Goal: Transaction & Acquisition: Purchase product/service

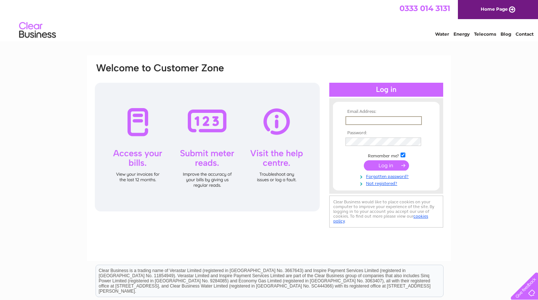
type input "eva@ycluk.com"
click at [386, 165] on input "submit" at bounding box center [386, 165] width 45 height 10
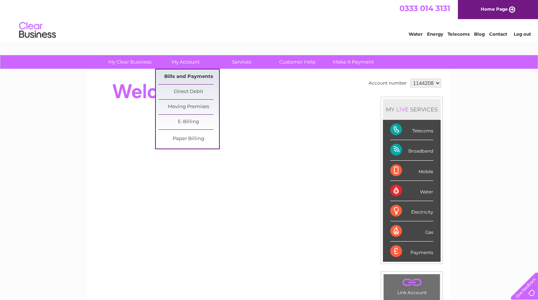
click at [183, 78] on link "Bills and Payments" at bounding box center [188, 76] width 61 height 15
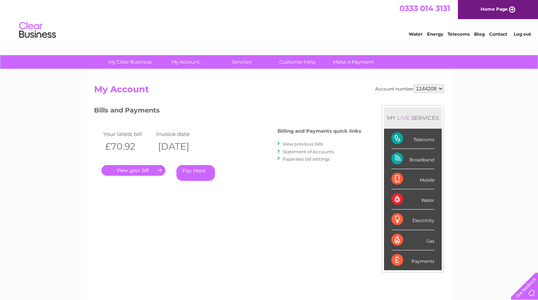
click at [197, 176] on link "Pay Here" at bounding box center [195, 173] width 39 height 16
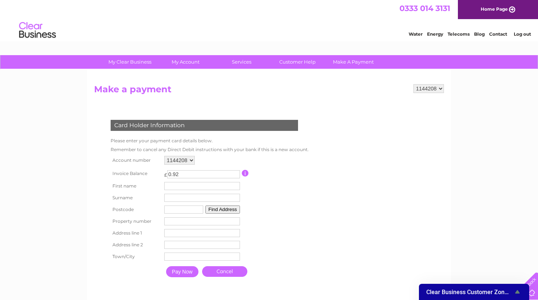
click at [248, 174] on input "button" at bounding box center [245, 173] width 7 height 7
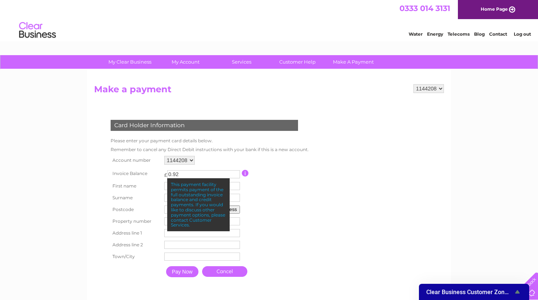
click at [231, 274] on link "Cancel" at bounding box center [224, 271] width 45 height 11
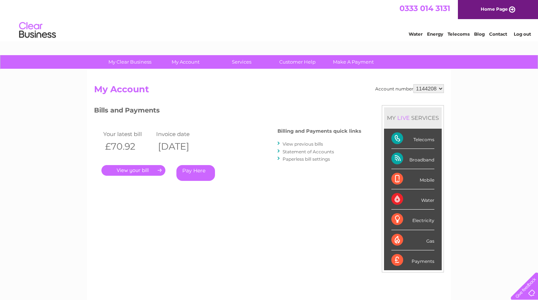
click at [133, 171] on link "." at bounding box center [133, 170] width 64 height 11
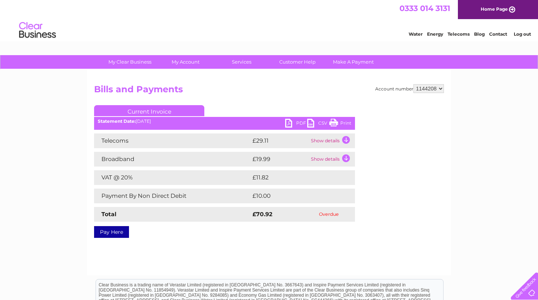
click at [114, 234] on link "Pay Here" at bounding box center [111, 232] width 35 height 12
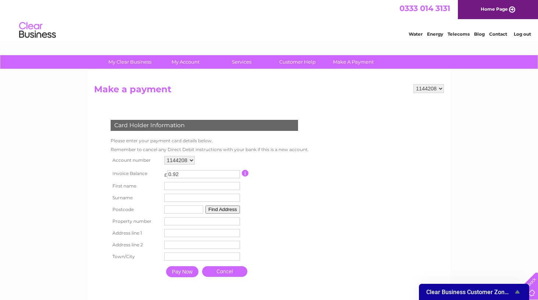
click at [169, 173] on input "0.92" at bounding box center [203, 174] width 73 height 8
type input "70.92"
type input "eva"
type input "constantinou"
click at [219, 211] on button "Find Address" at bounding box center [224, 210] width 35 height 8
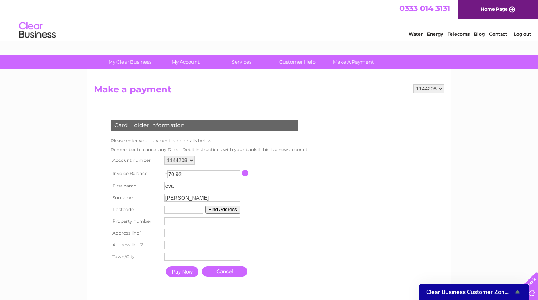
click at [264, 205] on table "Account number 1144208 Invoice Balance £ 70.92 First name eva Surname" at bounding box center [208, 217] width 199 height 127
click at [144, 212] on th "Postcode" at bounding box center [136, 210] width 54 height 12
type input "cr01xb"
click at [222, 210] on button "Find Address" at bounding box center [223, 210] width 35 height 8
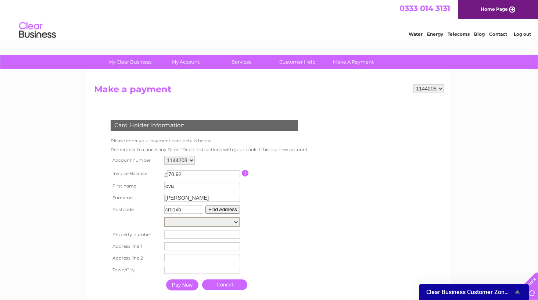
select select "1151-1152,Whitgift Centre,,Croydon"
type input "Whitgift Centre"
type input "Croydon"
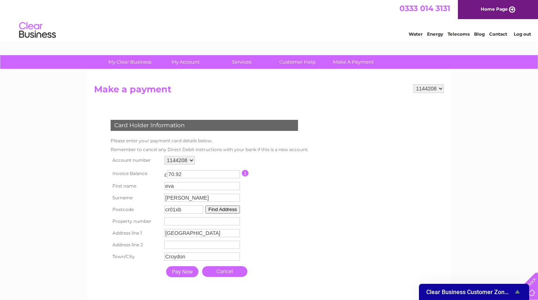
click at [189, 221] on input "number" at bounding box center [202, 221] width 76 height 8
click at [169, 222] on input "151" at bounding box center [202, 221] width 76 height 8
type input "1151"
click at [183, 274] on input "Pay Now" at bounding box center [182, 271] width 32 height 11
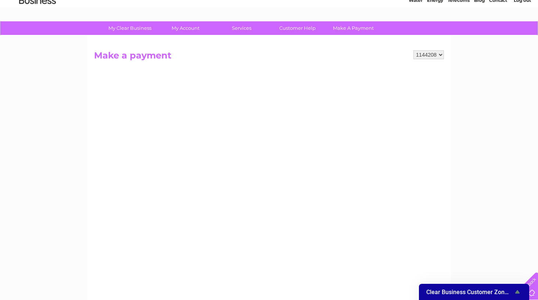
scroll to position [33, 0]
